Goal: Navigation & Orientation: Find specific page/section

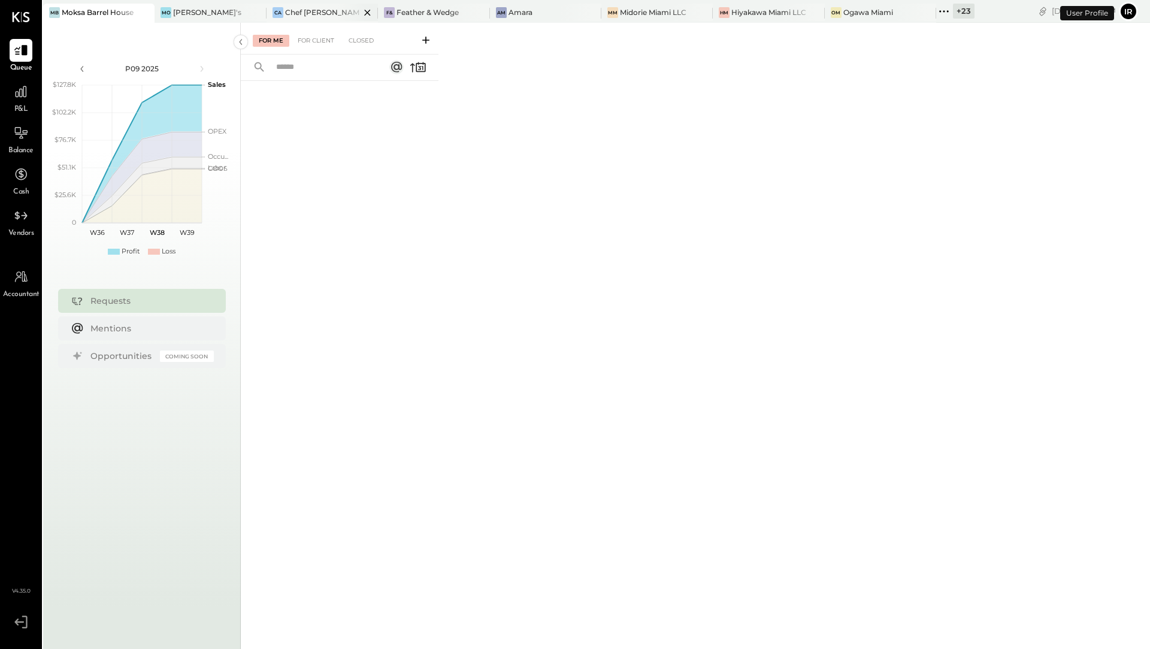
click at [302, 19] on div "CA Chef [PERSON_NAME]'s Vineyard Restaurant" at bounding box center [321, 13] width 111 height 19
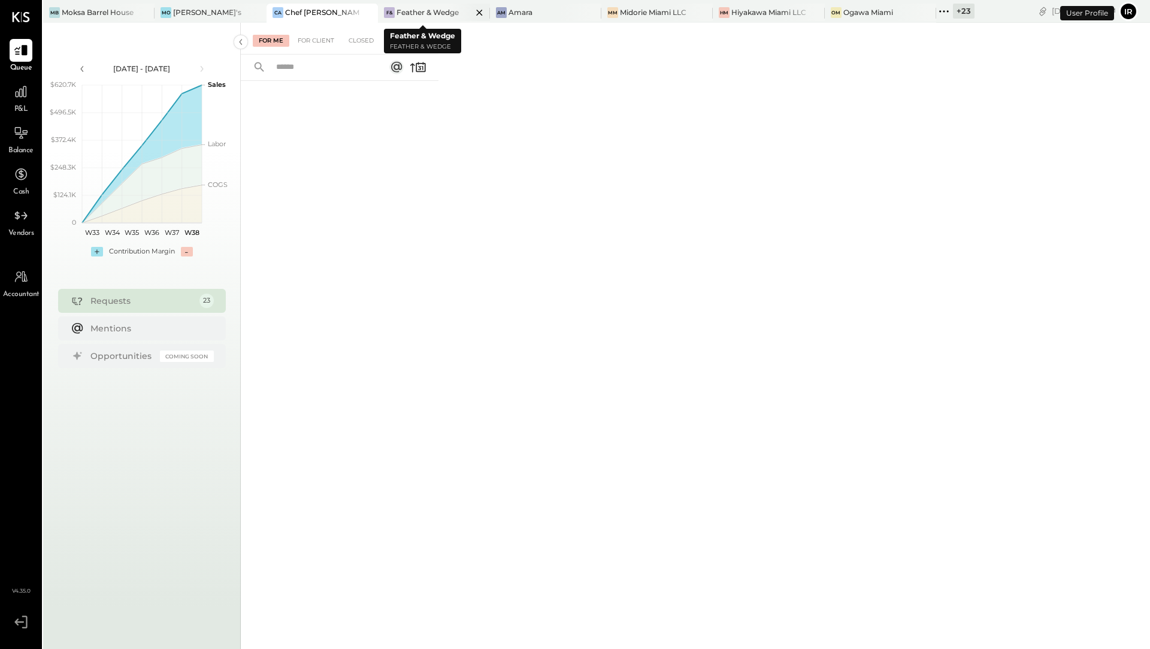
click at [403, 12] on div "Feather & Wedge" at bounding box center [427, 12] width 62 height 10
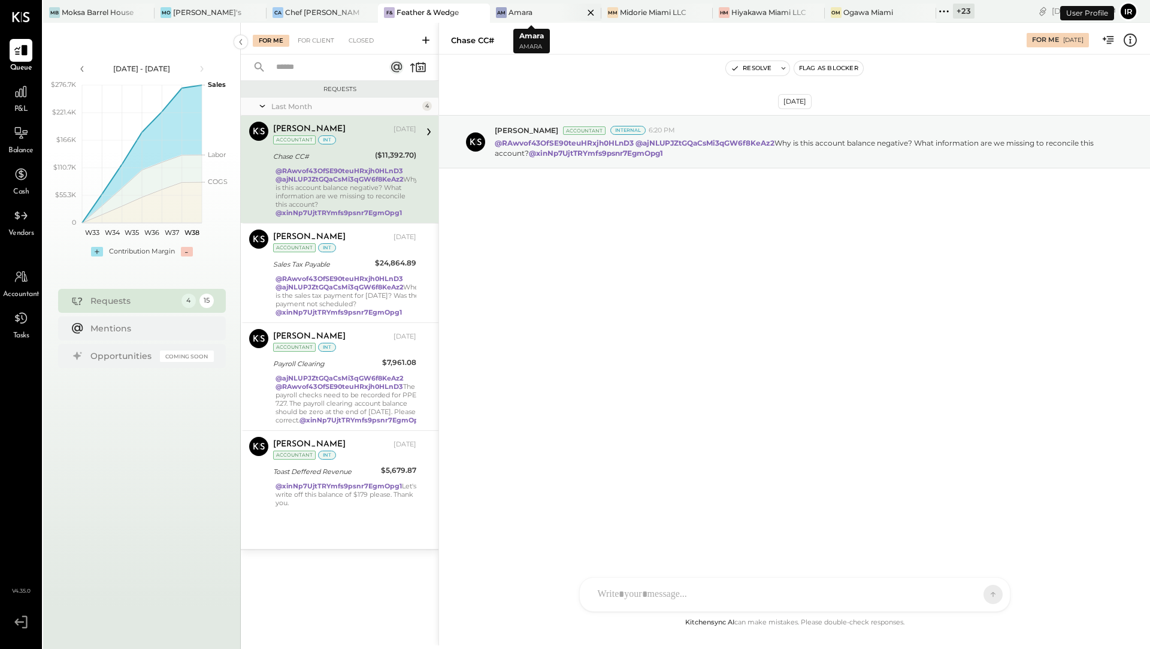
click at [508, 16] on div "Amara" at bounding box center [520, 12] width 24 height 10
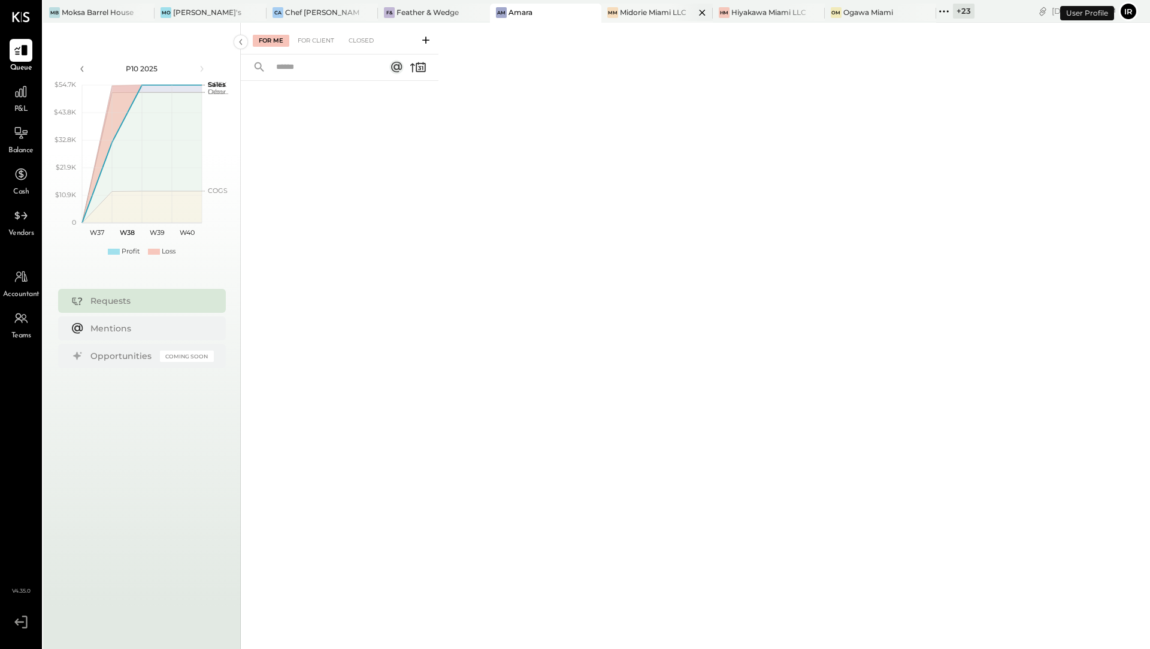
click at [622, 10] on div "Midorie Miami LLC" at bounding box center [653, 12] width 66 height 10
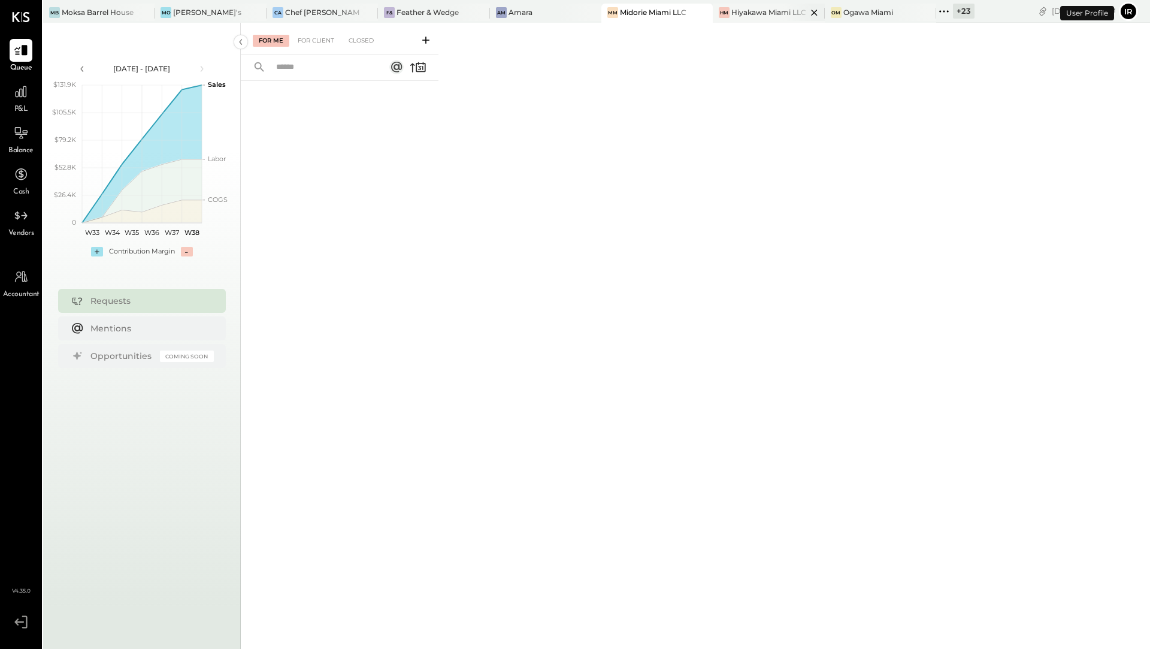
click at [740, 13] on div "Hiyakawa Miami LLC" at bounding box center [768, 12] width 75 height 10
click at [841, 17] on div "[PERSON_NAME] Miami" at bounding box center [880, 13] width 111 height 19
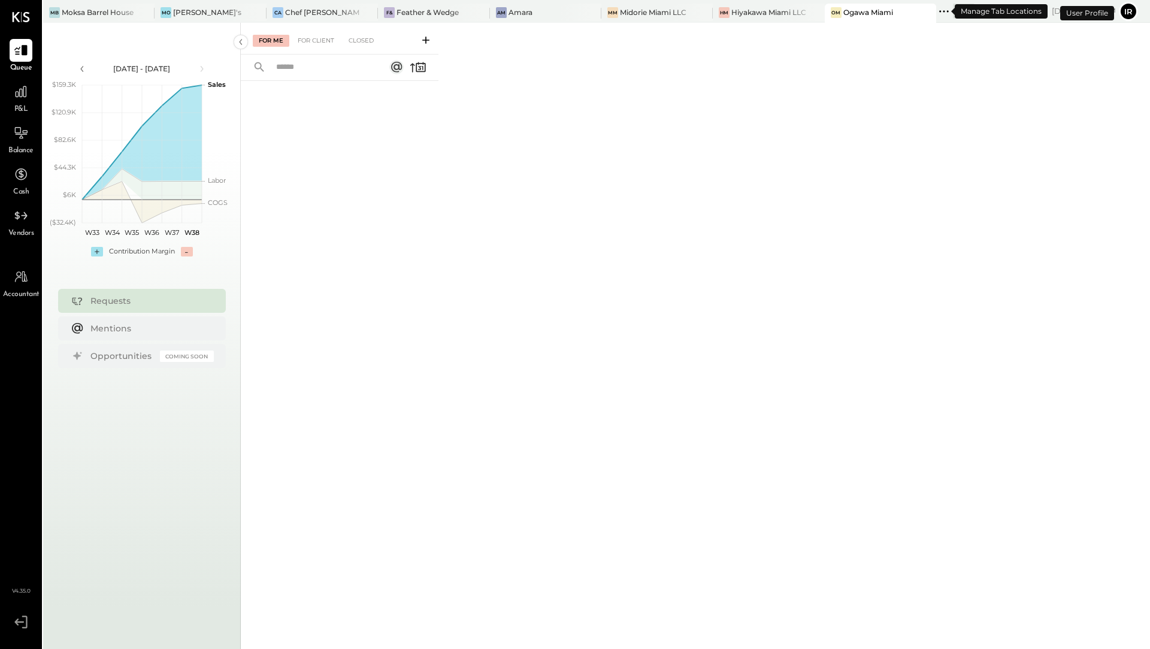
click at [936, 13] on div "+ 23" at bounding box center [955, 12] width 38 height 16
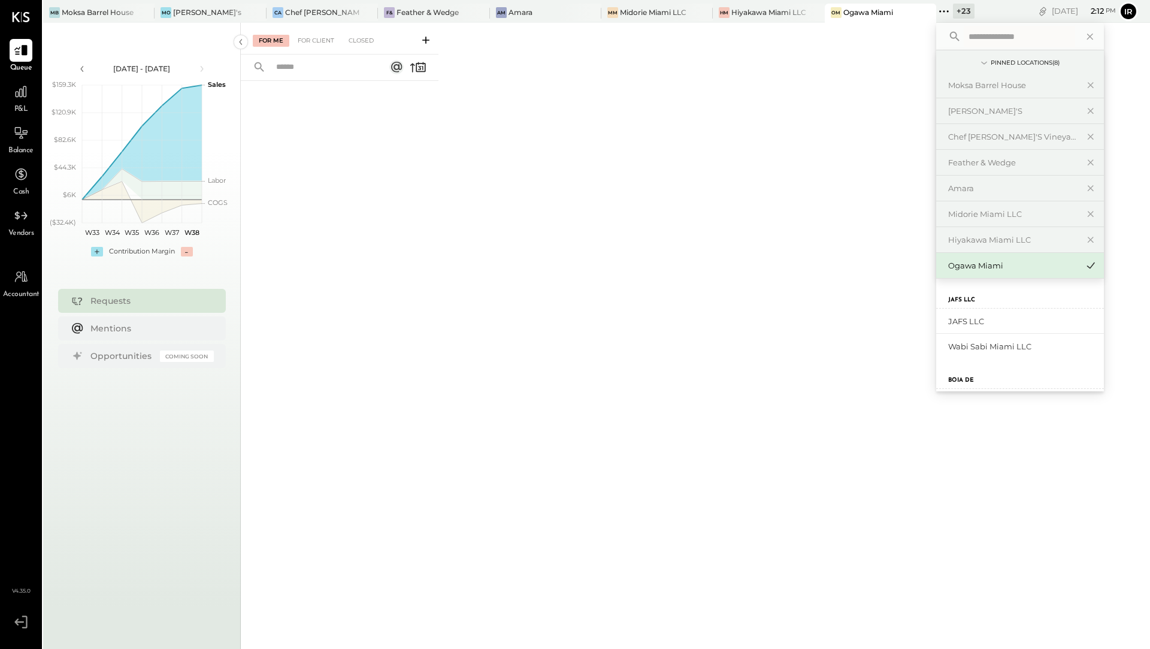
scroll to position [508, 0]
click at [948, 346] on div "Wabi Sabi Miami LLC" at bounding box center [1012, 345] width 129 height 11
